Goal: Browse casually

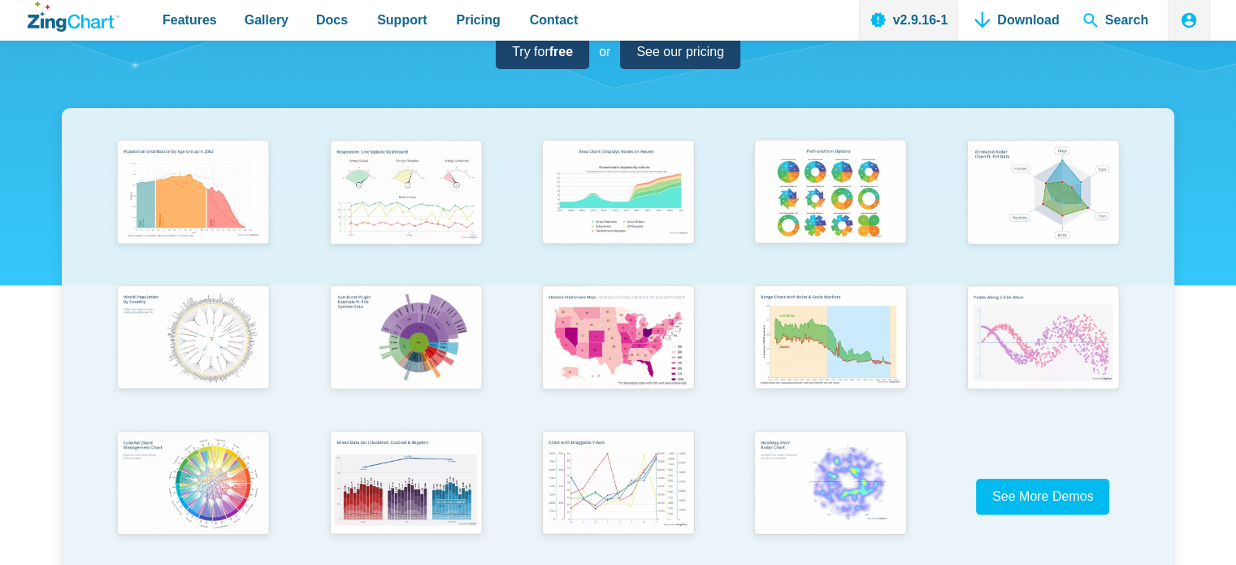
scroll to position [244, 0]
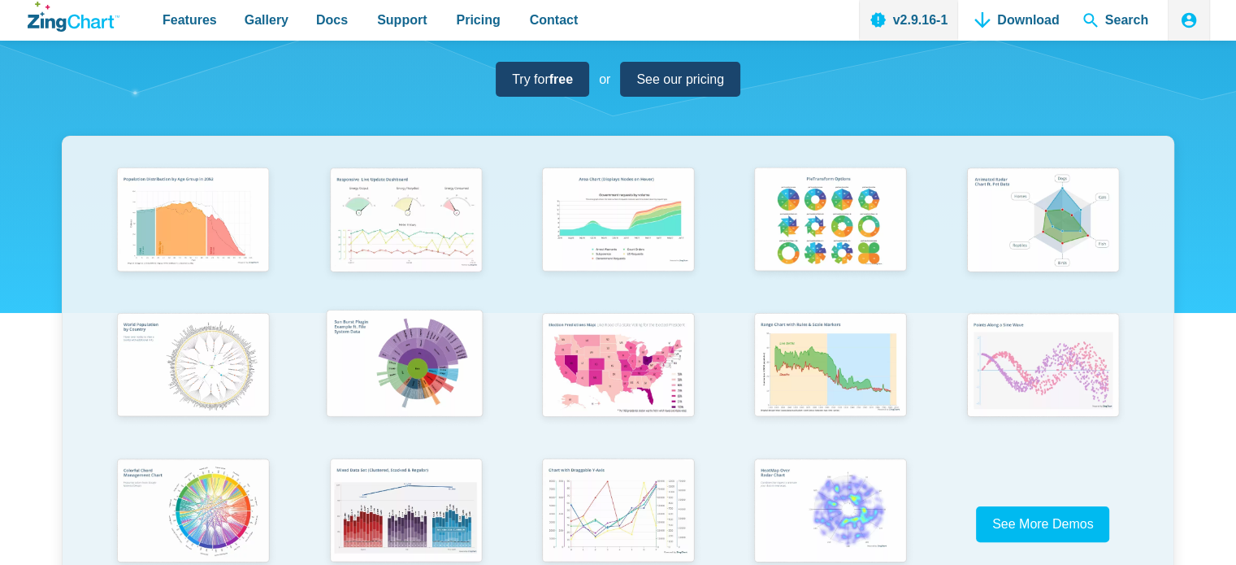
click at [388, 352] on img "App Content" at bounding box center [403, 365] width 175 height 124
click at [417, 236] on img "App Content" at bounding box center [403, 220] width 175 height 125
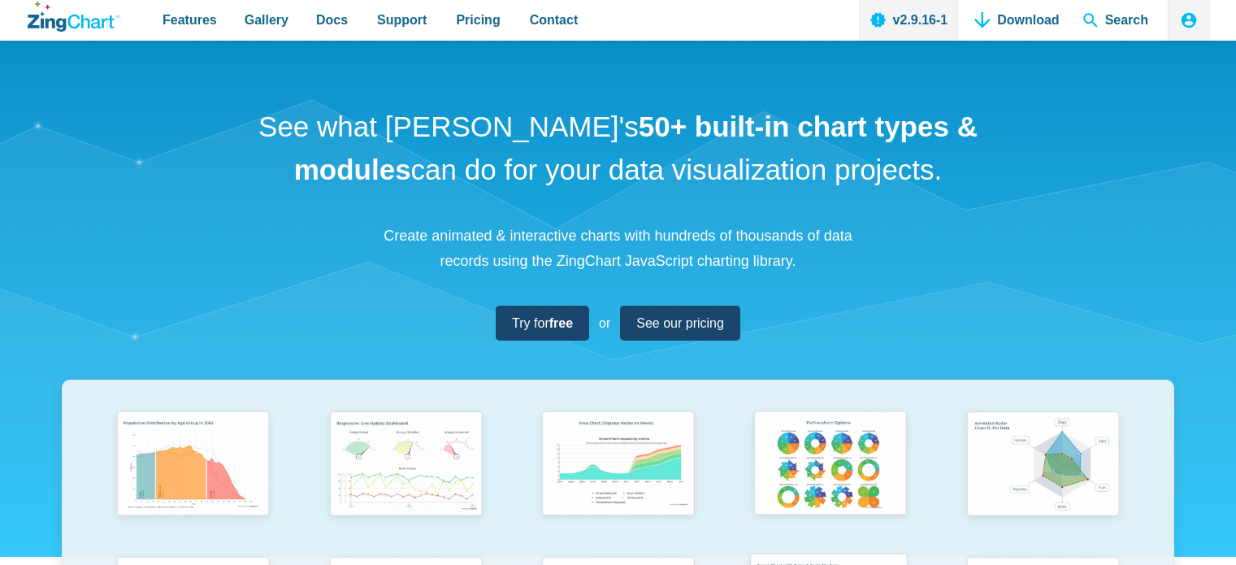
scroll to position [240, 0]
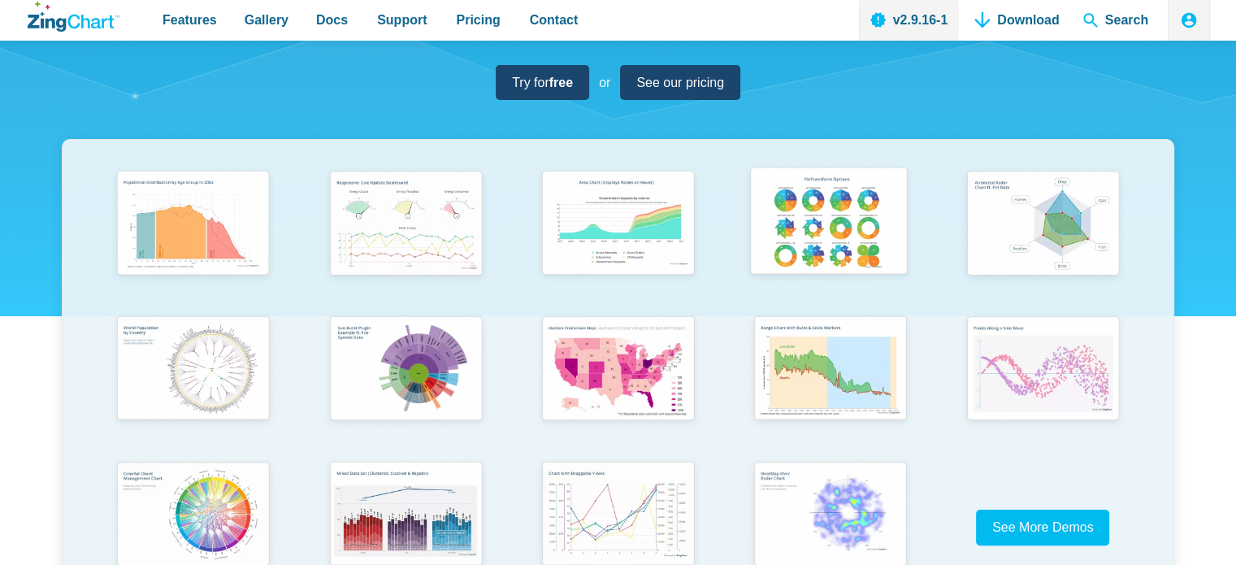
click at [838, 219] on img "App Content" at bounding box center [828, 223] width 175 height 125
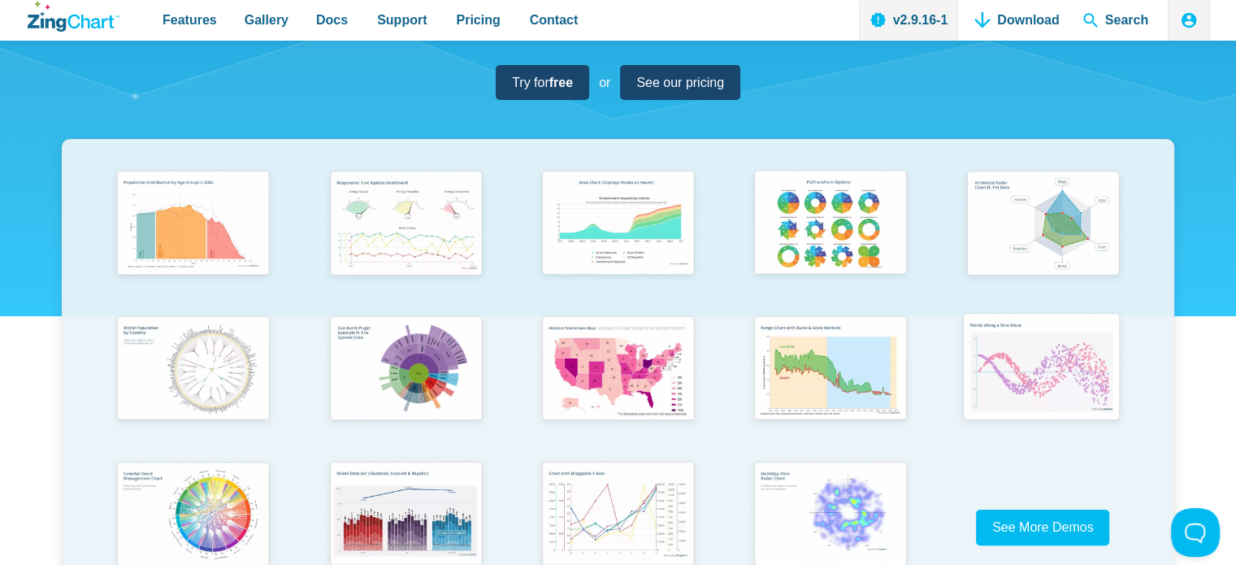
scroll to position [0, 0]
click at [1011, 218] on img "App Content" at bounding box center [1041, 223] width 175 height 125
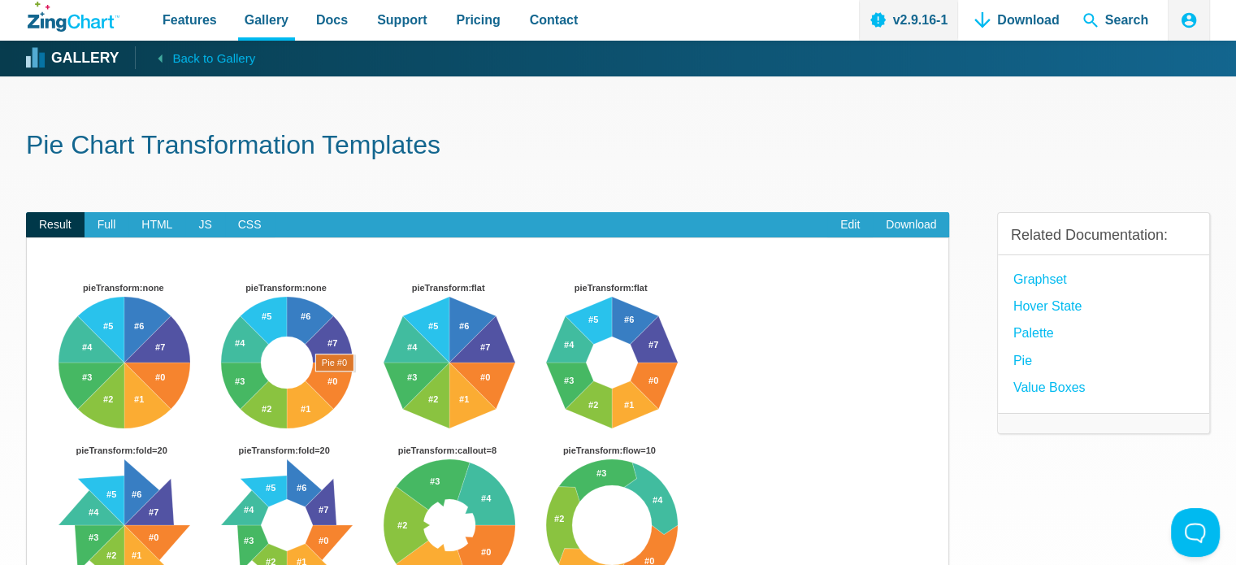
drag, startPoint x: 131, startPoint y: 348, endPoint x: 365, endPoint y: 392, distance: 238.2
click at [366, 392] on div "pieTransform:none pieTransform:none pieTransform:flat pieTransform:flat pieTran…" at bounding box center [488, 541] width 890 height 528
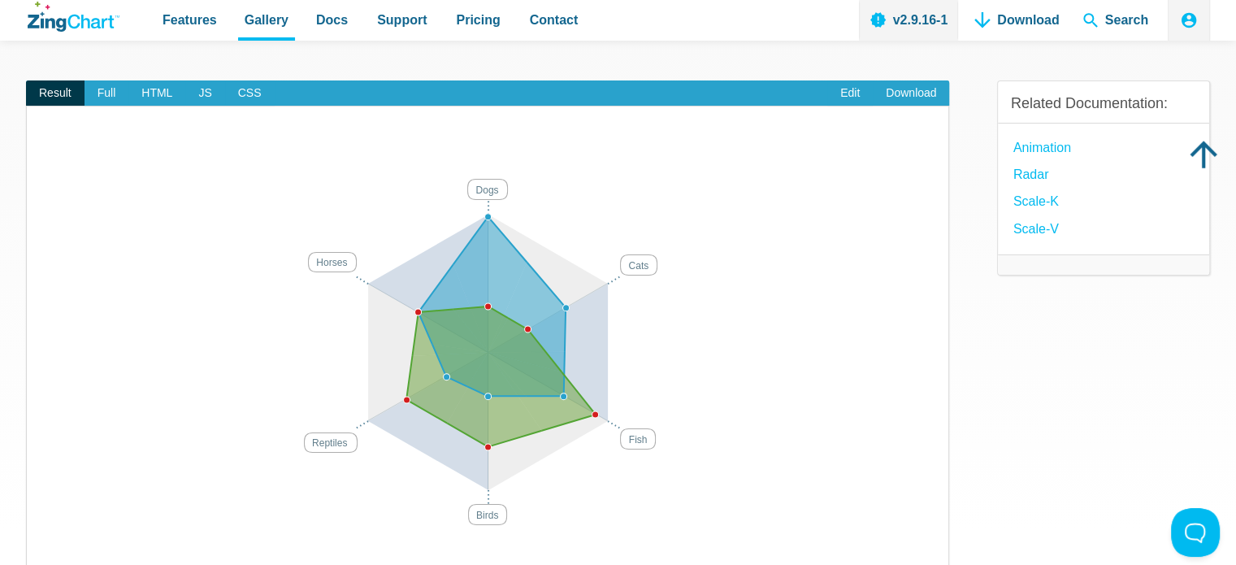
scroll to position [81, 0]
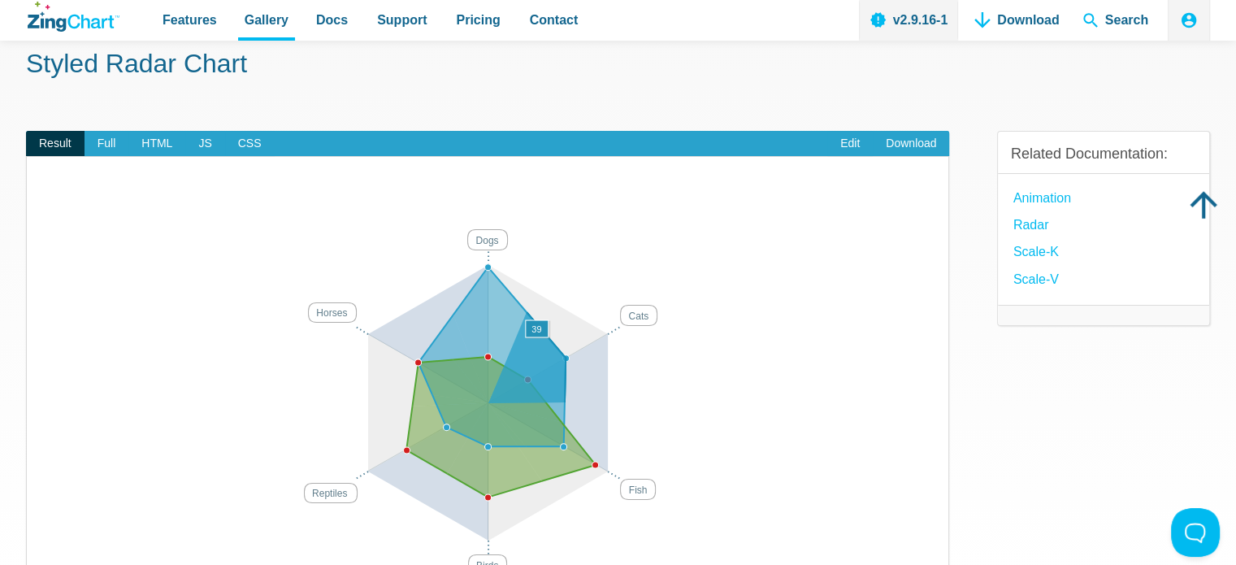
drag, startPoint x: 538, startPoint y: 360, endPoint x: 544, endPoint y: 314, distance: 45.8
click at [544, 315] on div "Dogs Cats Fish Birds Reptiles Horses 39" at bounding box center [488, 388] width 890 height 431
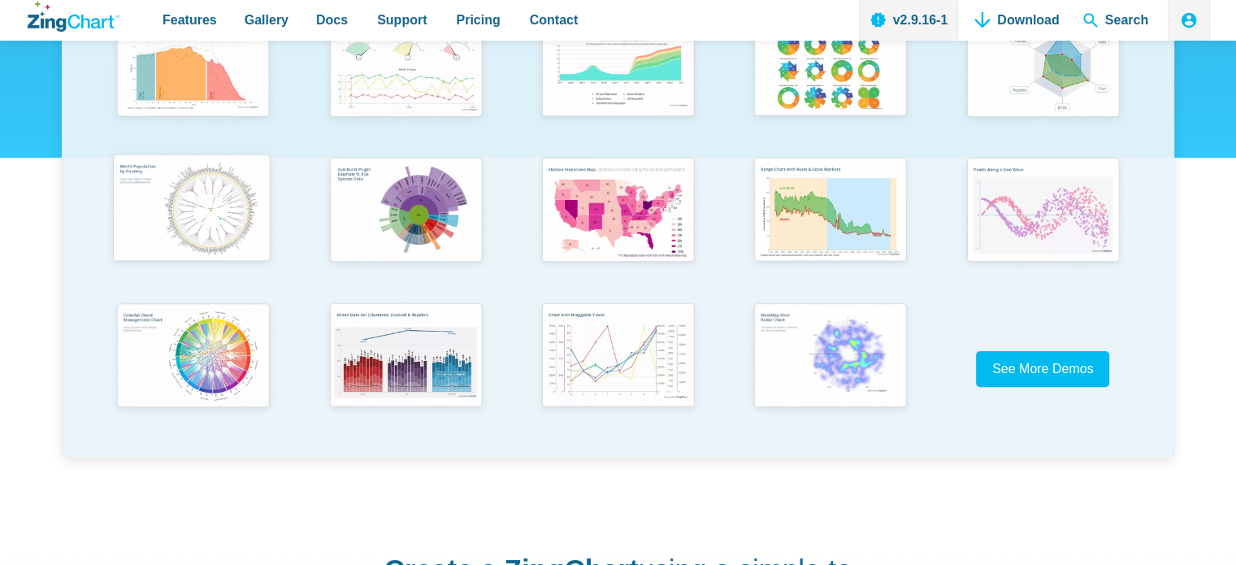
scroll to position [401, 0]
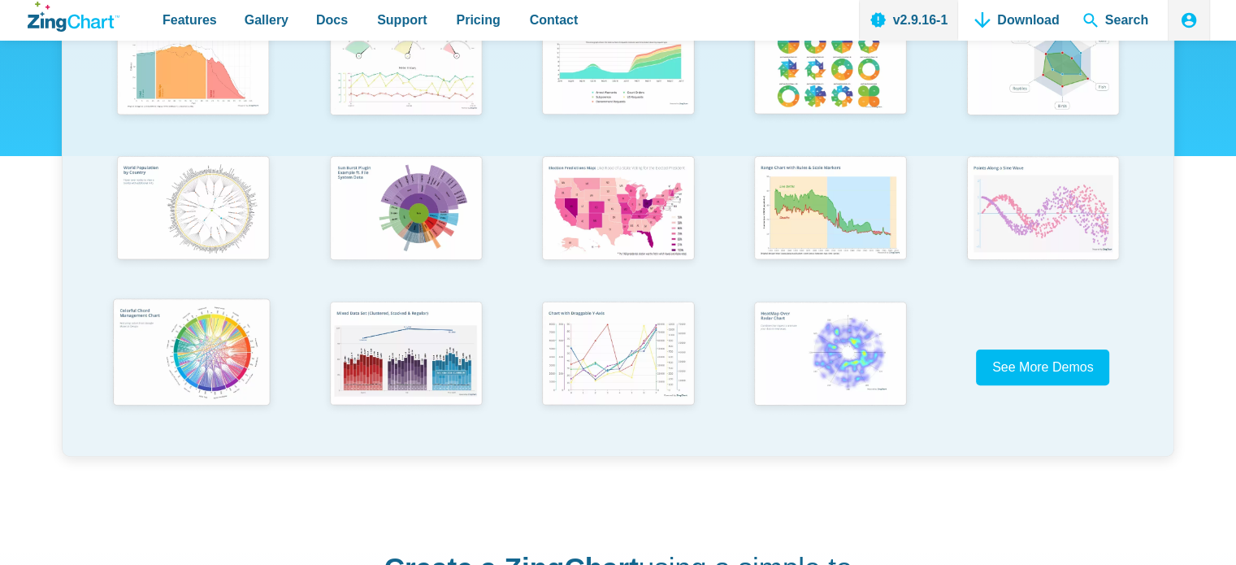
click at [212, 341] on img "App Content" at bounding box center [191, 353] width 175 height 125
click at [633, 347] on img "App Content" at bounding box center [616, 353] width 175 height 125
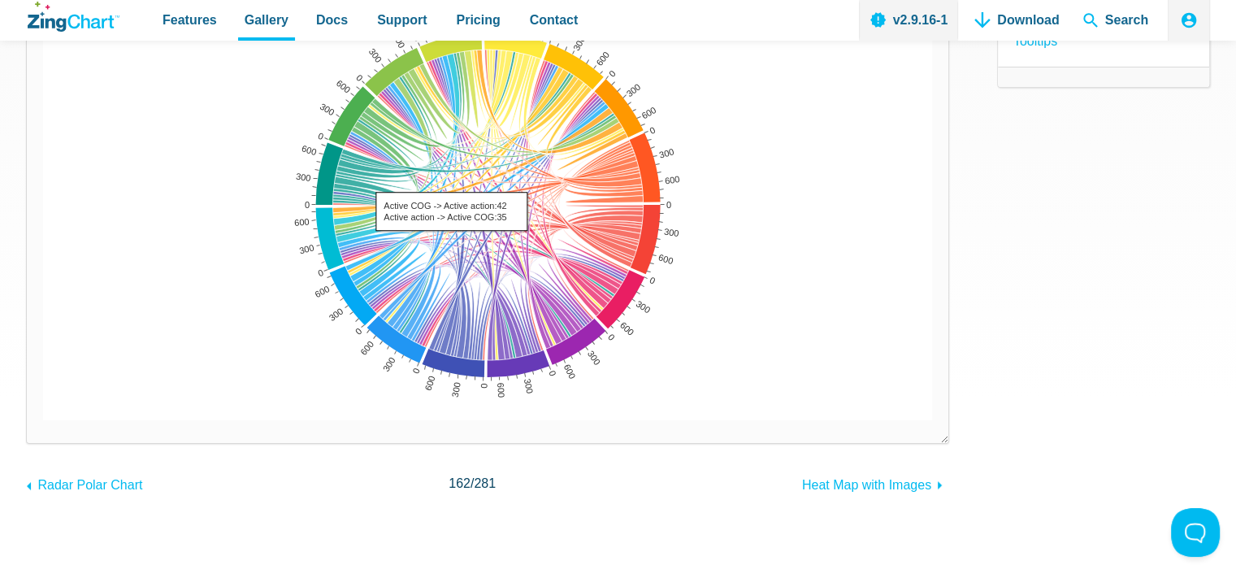
scroll to position [81, 0]
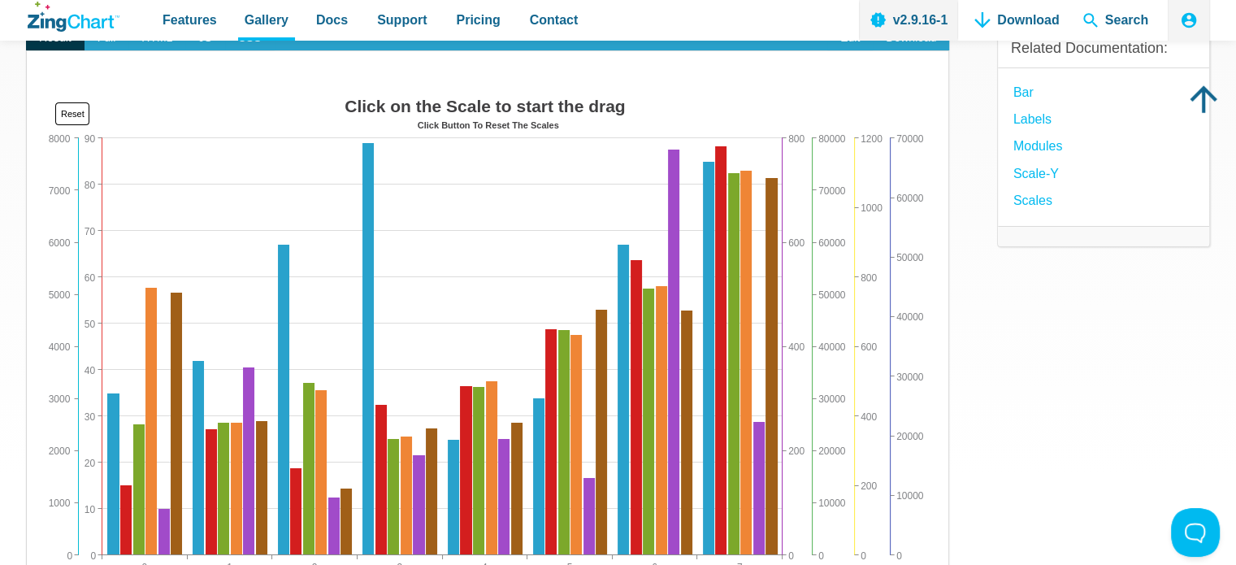
scroll to position [244, 0]
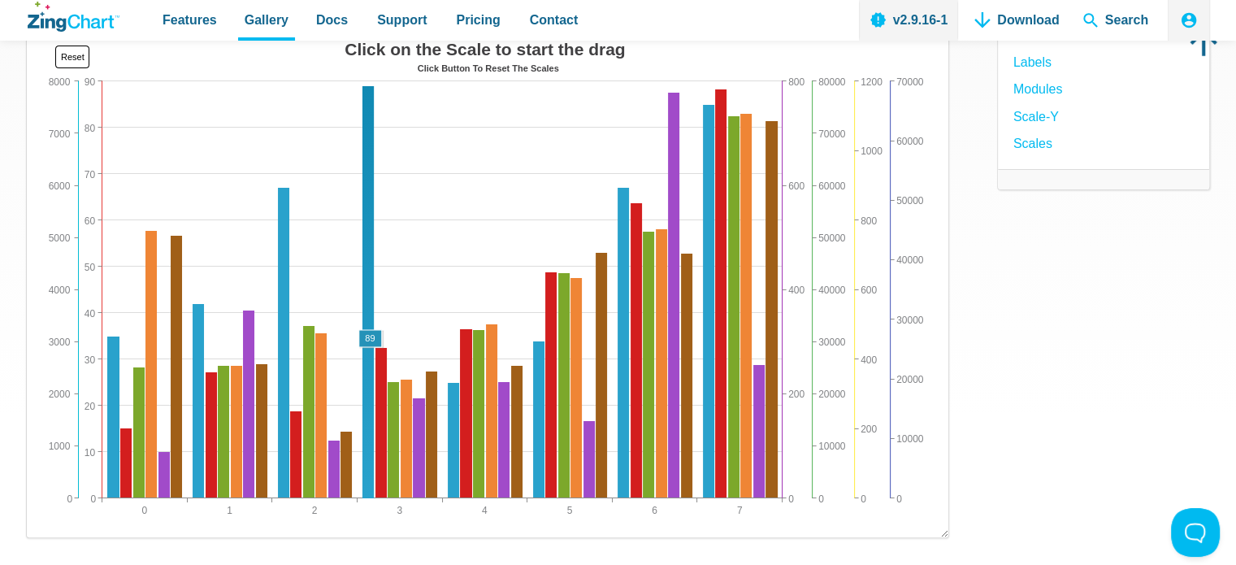
drag, startPoint x: 367, startPoint y: 170, endPoint x: 365, endPoint y: 346, distance: 176.3
click at [43, 521] on area "App Content" at bounding box center [43, 521] width 0 height 0
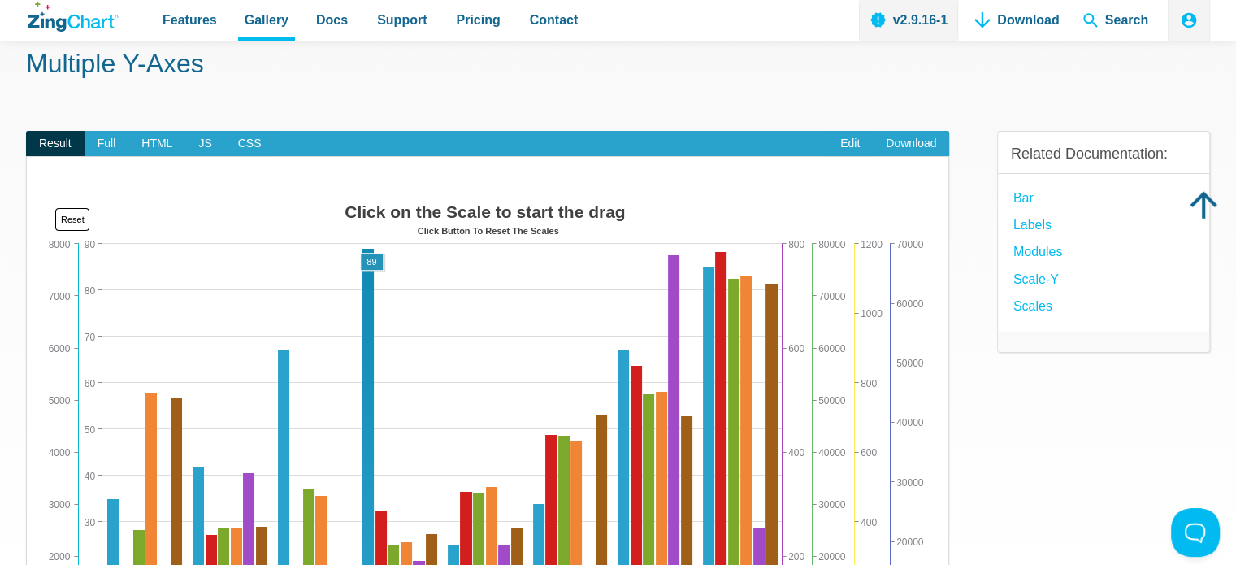
drag, startPoint x: 344, startPoint y: 238, endPoint x: 466, endPoint y: 318, distance: 144.9
click at [466, 318] on div "Click on the Scale to start the drag Click Button To Reset The Scales 0 7 1 2 3…" at bounding box center [488, 439] width 890 height 487
drag, startPoint x: 367, startPoint y: 260, endPoint x: 728, endPoint y: 307, distance: 363.8
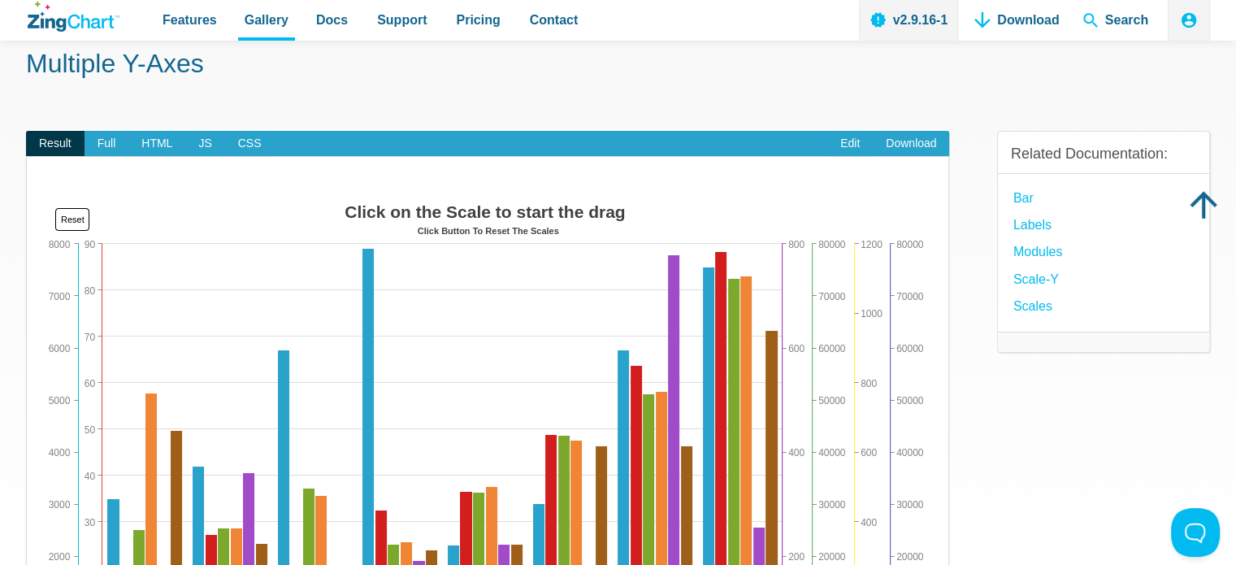
drag, startPoint x: 857, startPoint y: 282, endPoint x: 861, endPoint y: 366, distance: 83.8
click at [861, 366] on img "App Content" at bounding box center [488, 439] width 890 height 487
drag, startPoint x: 861, startPoint y: 351, endPoint x: 861, endPoint y: 319, distance: 31.7
click at [861, 319] on img "App Content" at bounding box center [488, 439] width 890 height 487
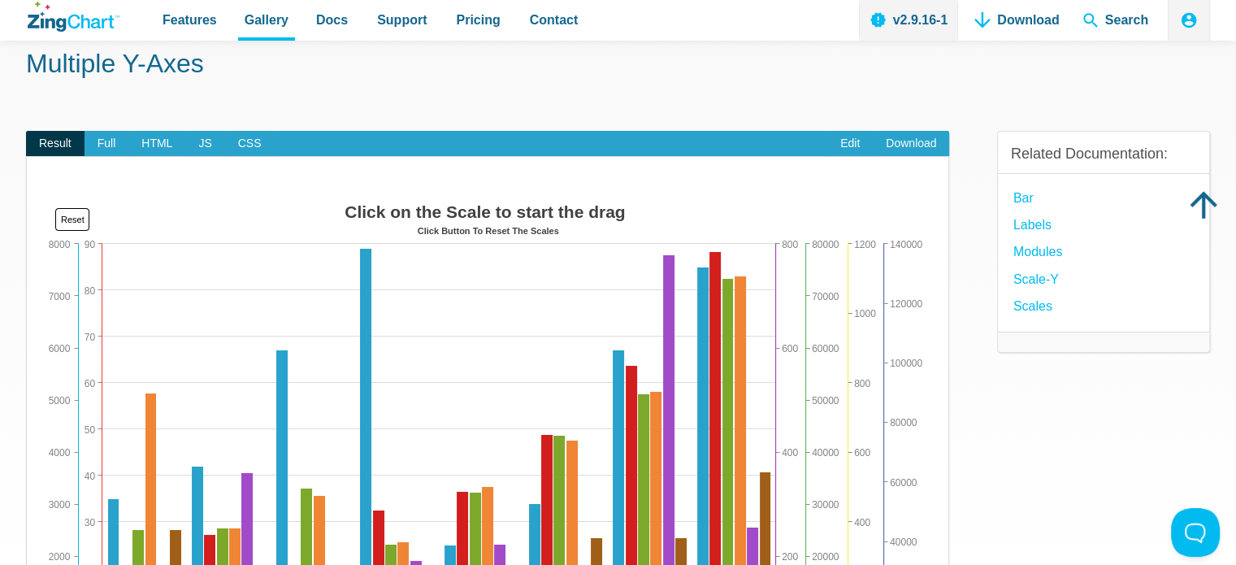
drag, startPoint x: 812, startPoint y: 305, endPoint x: 793, endPoint y: 392, distance: 89.9
click at [799, 451] on img "App Content" at bounding box center [488, 439] width 890 height 487
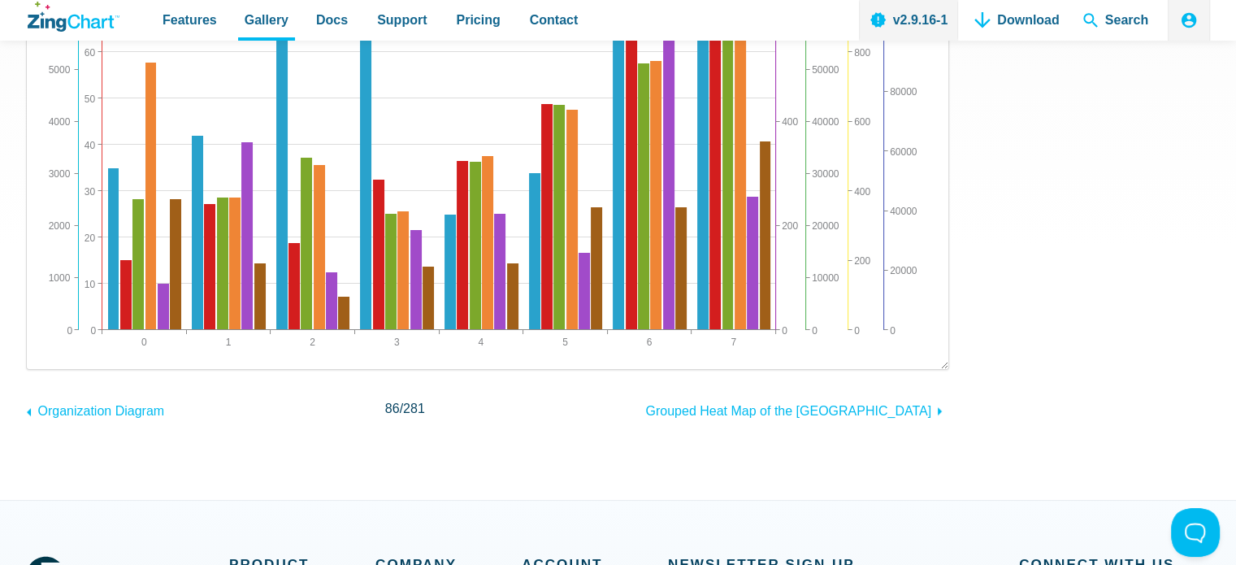
scroll to position [325, 0]
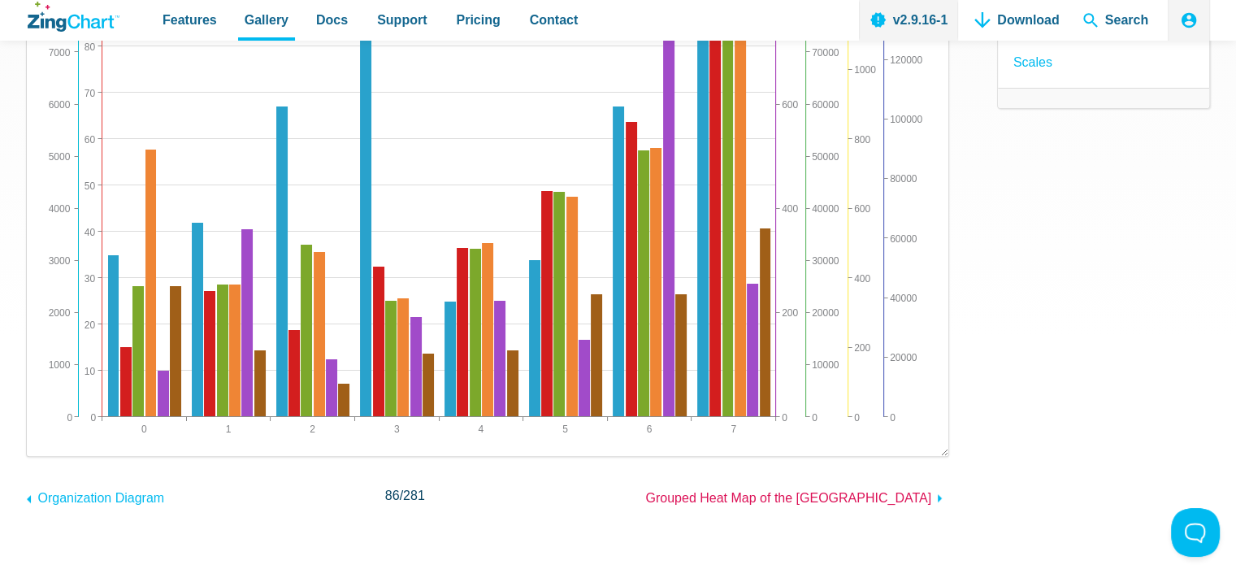
click at [811, 503] on span "Grouped Heat Map of the [GEOGRAPHIC_DATA]" at bounding box center [788, 498] width 286 height 14
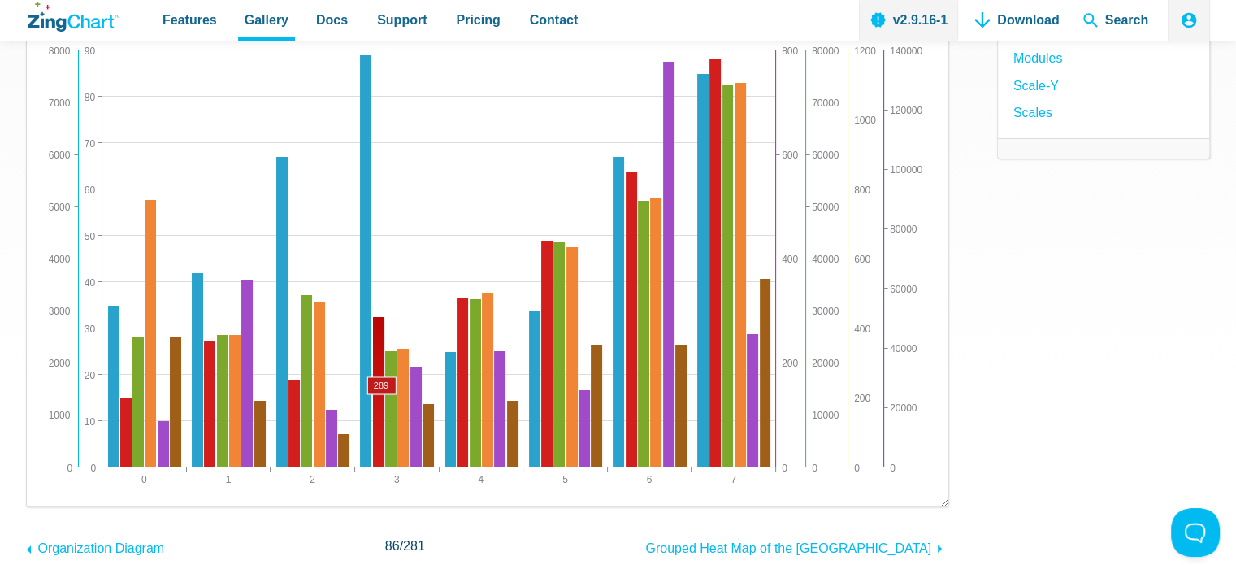
scroll to position [81, 0]
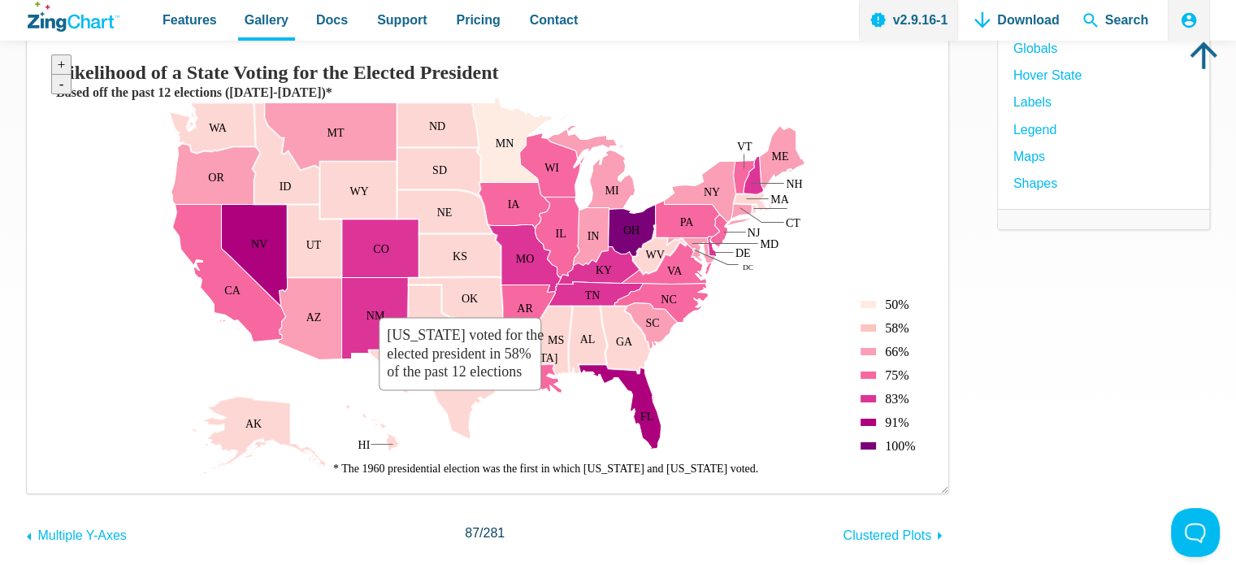
scroll to position [81, 0]
